Goal: Task Accomplishment & Management: Manage account settings

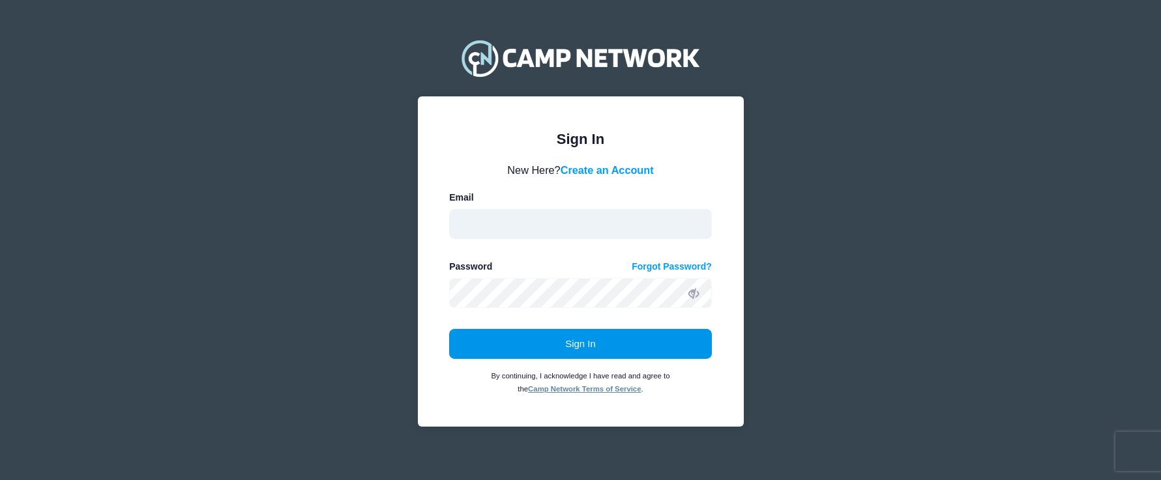
type input "St24s@fsu.edu"
click at [559, 344] on button "Sign In" at bounding box center [580, 344] width 263 height 30
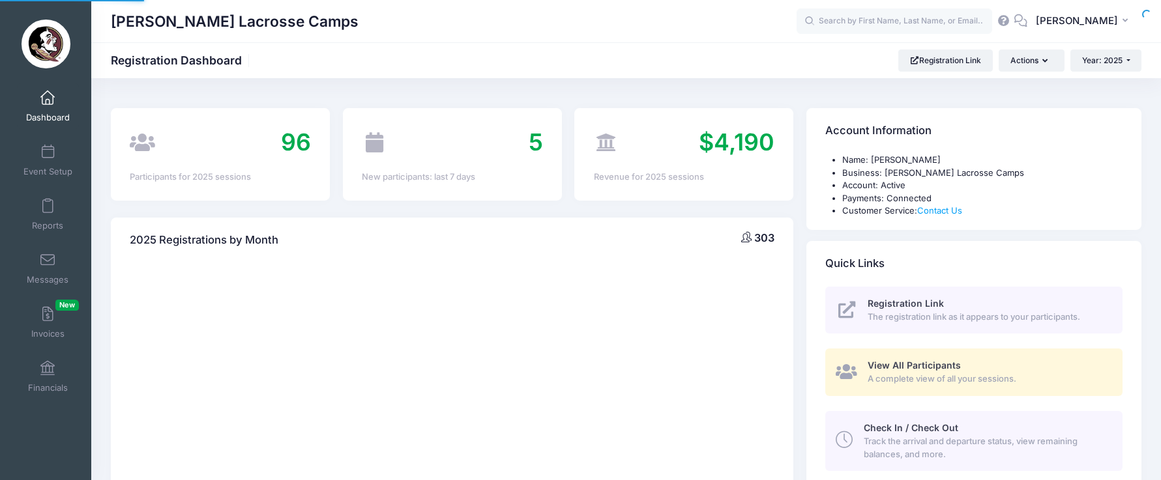
select select
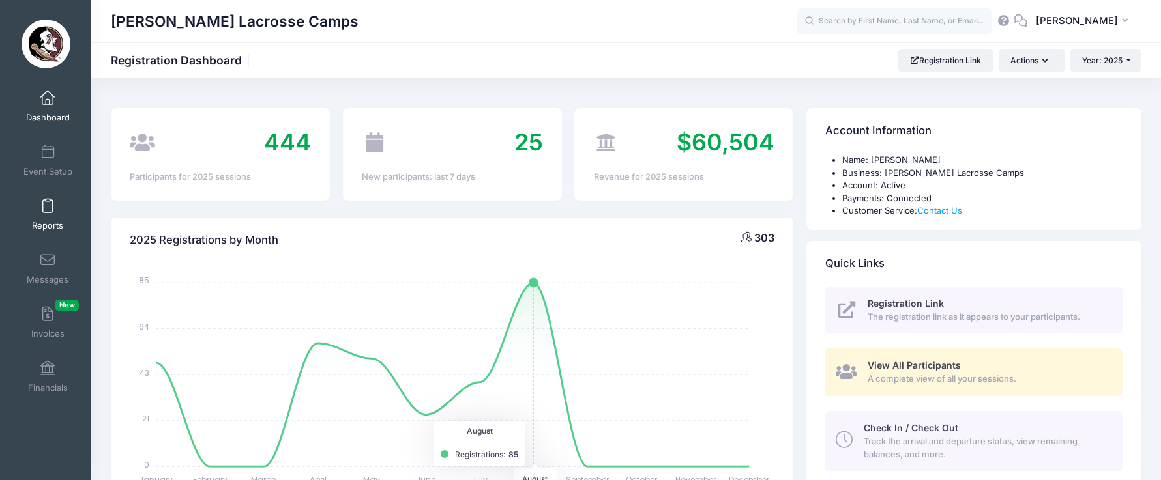
click at [48, 208] on span at bounding box center [48, 206] width 0 height 14
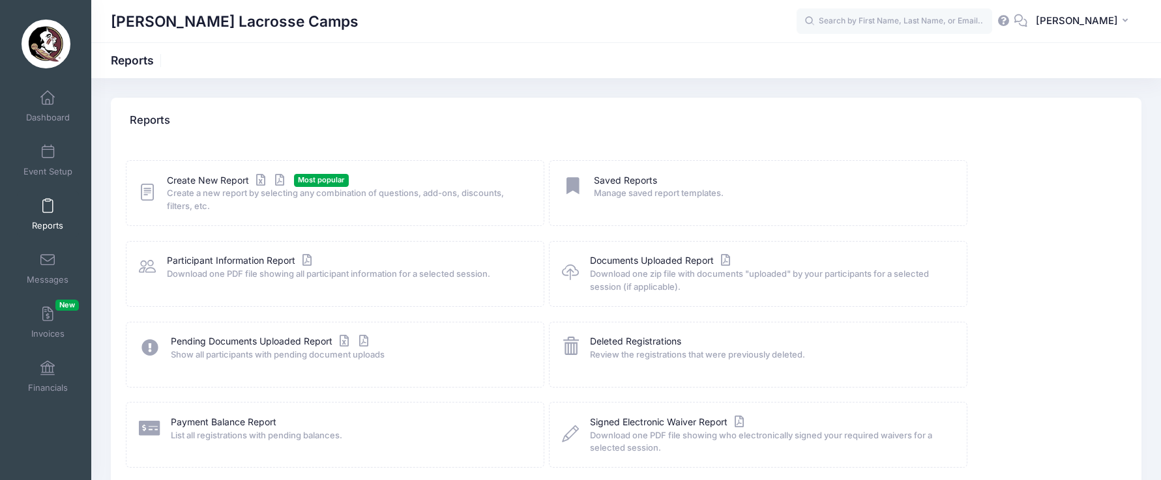
click at [147, 188] on icon at bounding box center [147, 192] width 17 height 20
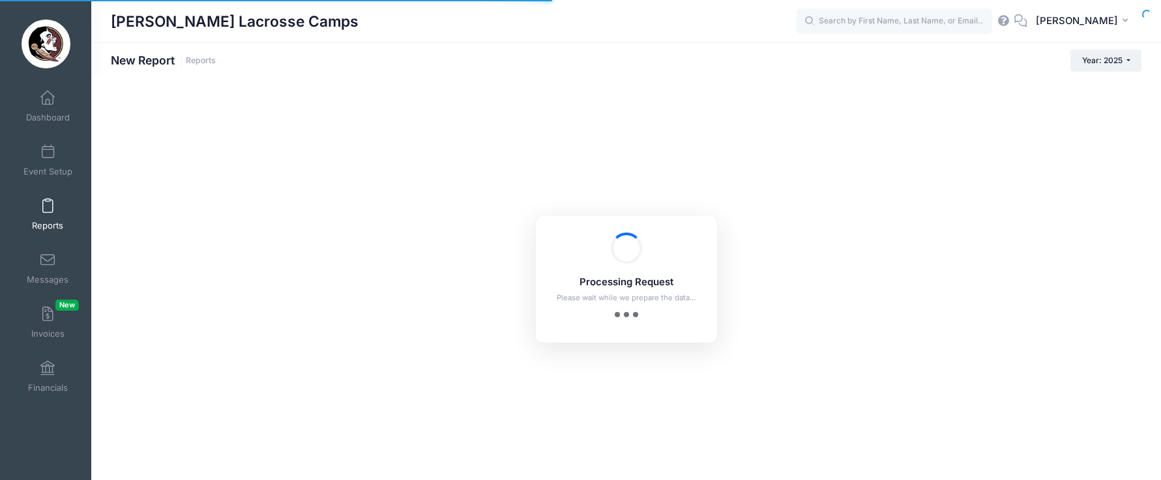
checkbox input "true"
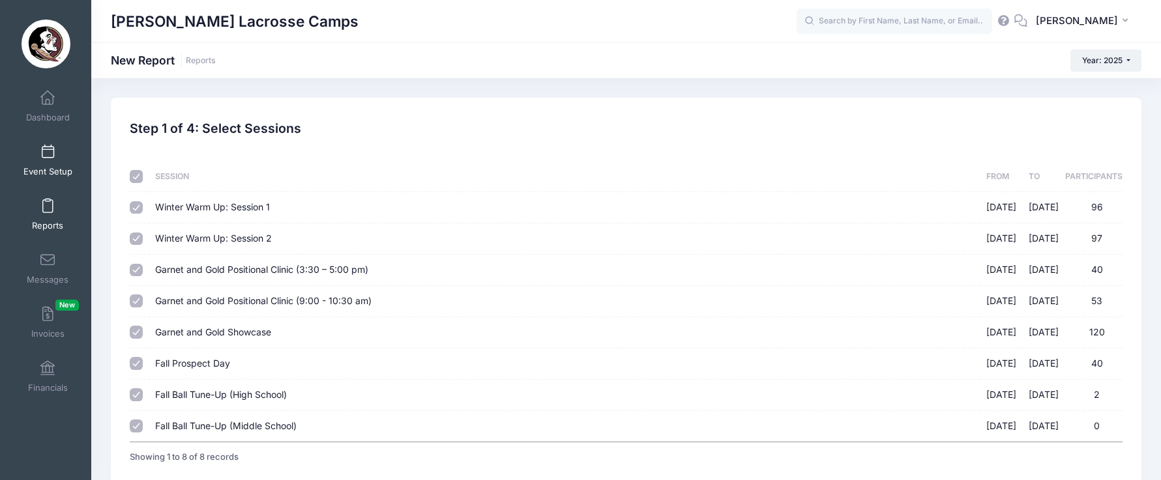
click at [48, 155] on span at bounding box center [48, 152] width 0 height 14
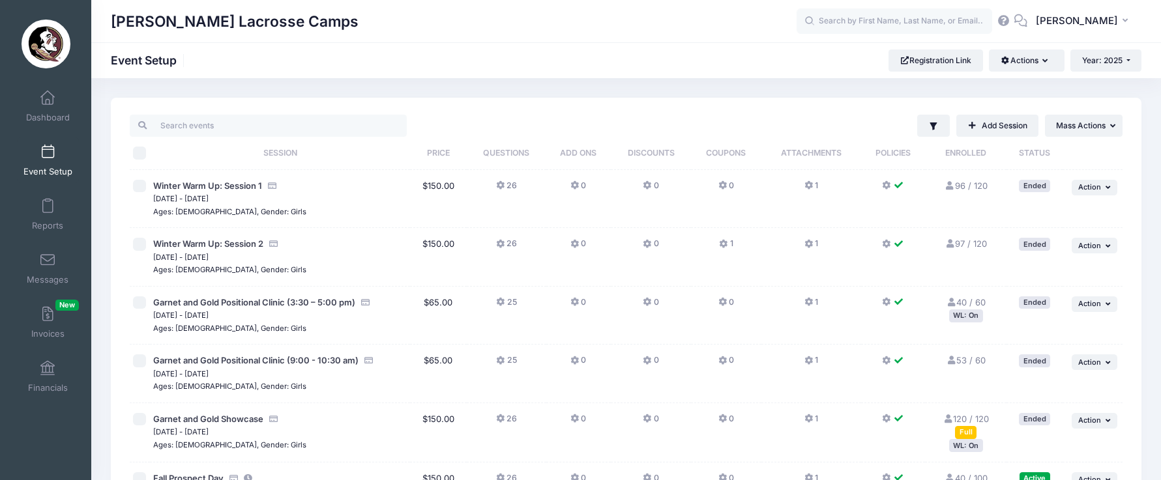
click at [966, 433] on div "Full" at bounding box center [966, 432] width 22 height 12
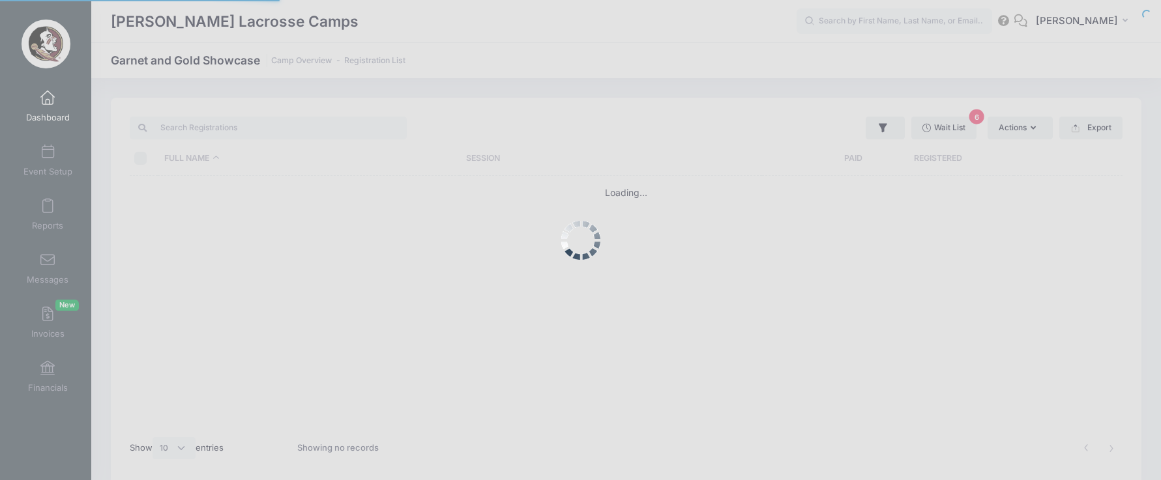
select select "10"
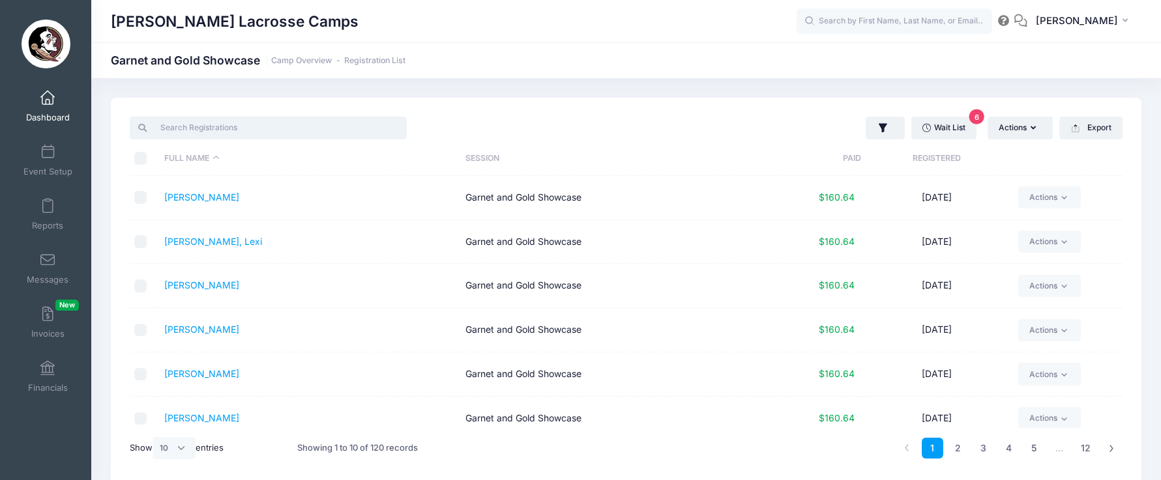
click at [180, 133] on input "search" at bounding box center [268, 128] width 277 height 22
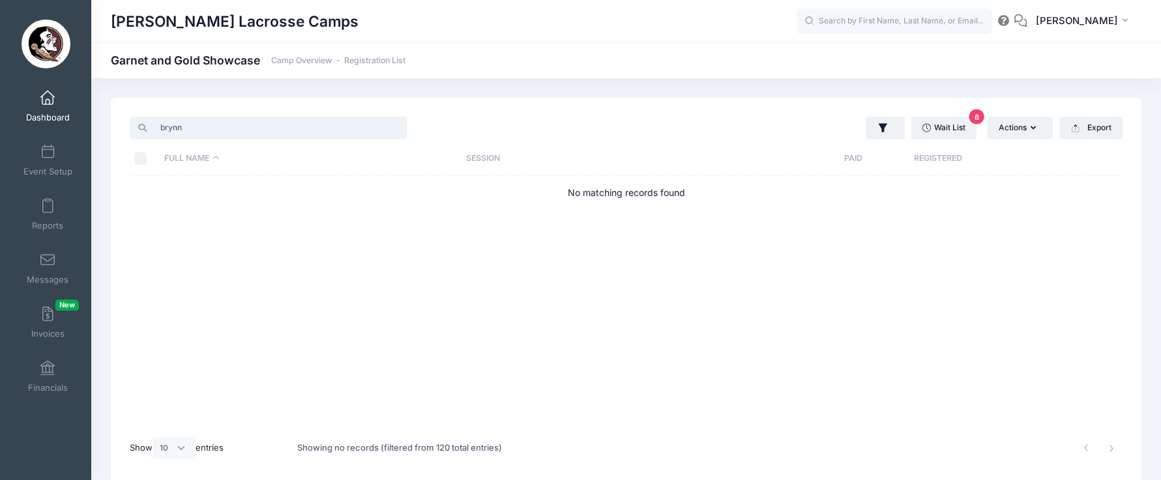
type input "brynn"
